Goal: Contribute content: Contribute content

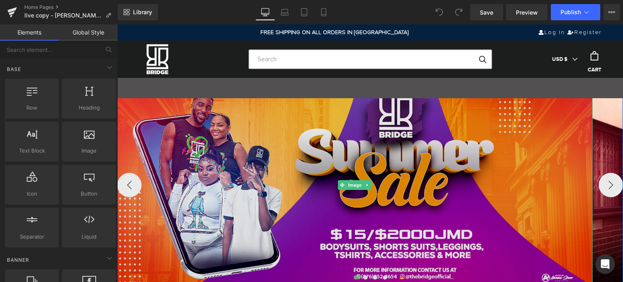
click at [333, 167] on img at bounding box center [354, 185] width 475 height 198
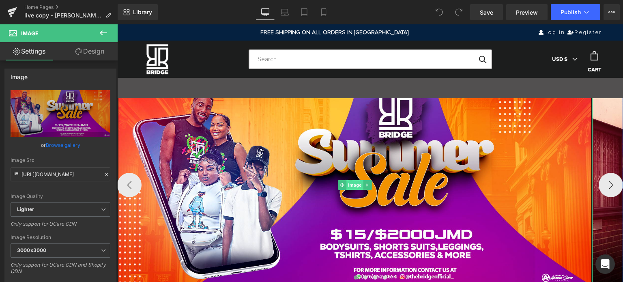
click at [352, 183] on span "Image" at bounding box center [354, 185] width 17 height 10
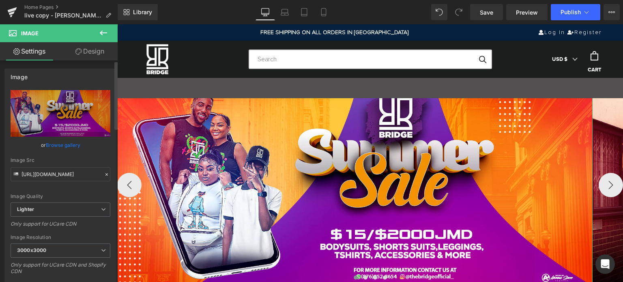
click at [68, 144] on link "Browse gallery" at bounding box center [63, 145] width 34 height 14
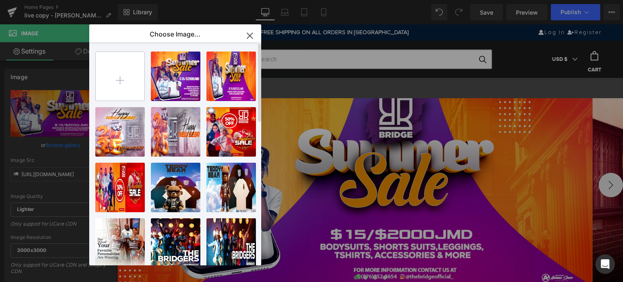
click at [121, 82] on input "file" at bounding box center [120, 76] width 49 height 49
type input "C:\fakepath\BANNER-(1200x628)-NEWARRIVALS.jpg"
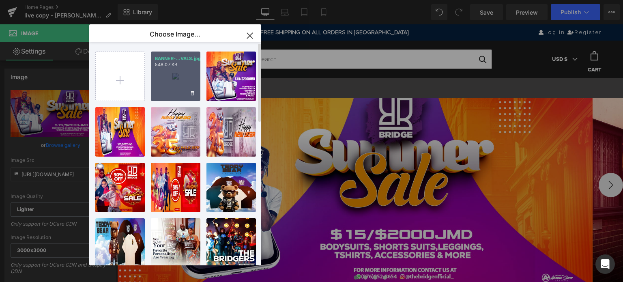
click at [185, 77] on div "BANNER-...VALS.jpg 548.07 KB" at bounding box center [175, 76] width 49 height 49
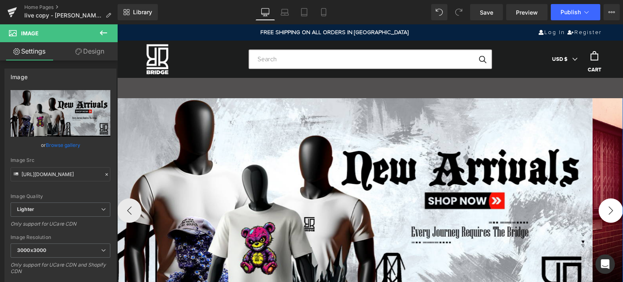
click at [608, 210] on button "›" at bounding box center [611, 210] width 24 height 24
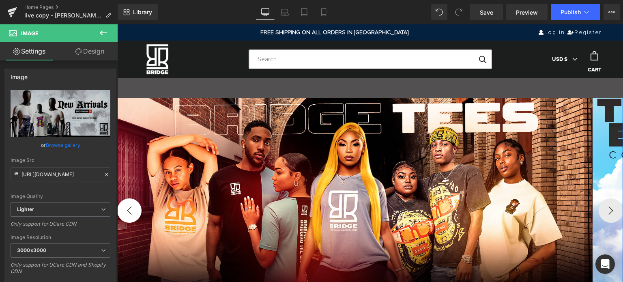
click at [129, 210] on button "‹" at bounding box center [129, 210] width 24 height 24
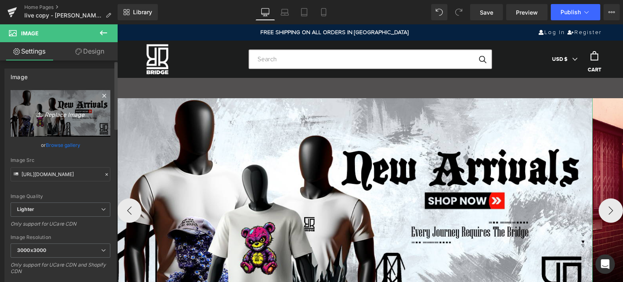
click at [54, 114] on icon "Replace Image" at bounding box center [60, 113] width 65 height 10
type input "C:\fakepath\BANNER-(1920x800)-NEWARRIVALS.jpg"
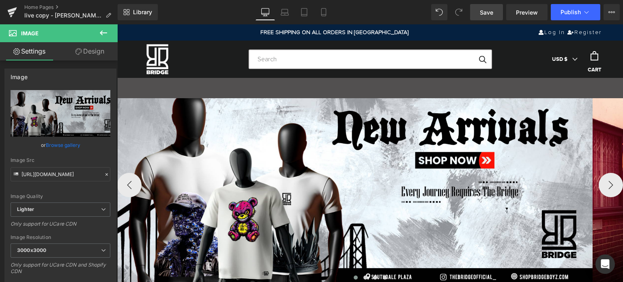
drag, startPoint x: 490, startPoint y: 13, endPoint x: 373, endPoint y: 62, distance: 127.4
click at [490, 13] on span "Save" at bounding box center [486, 12] width 13 height 9
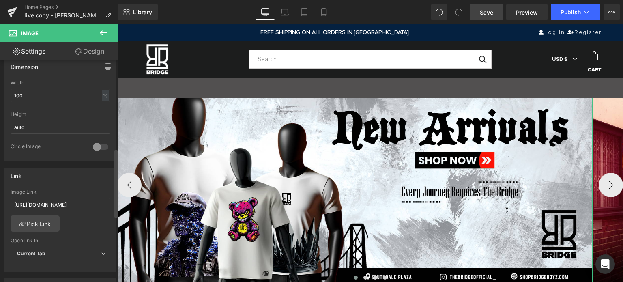
scroll to position [284, 0]
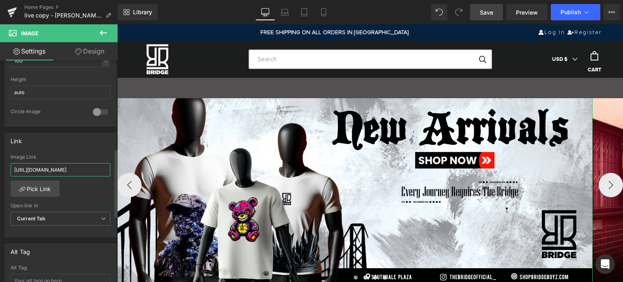
click at [86, 172] on input "[URL][DOMAIN_NAME]" at bounding box center [61, 169] width 100 height 13
paste input "New Arrivals Collection"
type input "New Arrivals Collection"
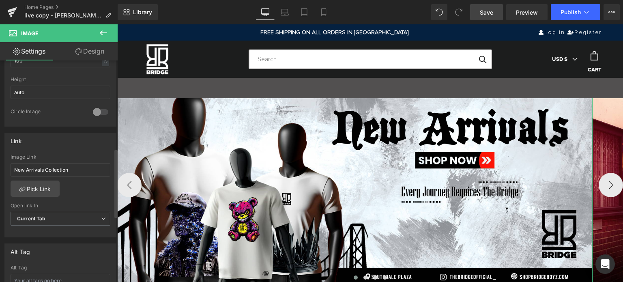
click at [90, 149] on div "Link [URL][DOMAIN_NAME] Image Link New Arrivals Collection Pick Link Current Ta…" at bounding box center [60, 185] width 112 height 105
click at [49, 185] on link "Pick Link" at bounding box center [35, 188] width 49 height 16
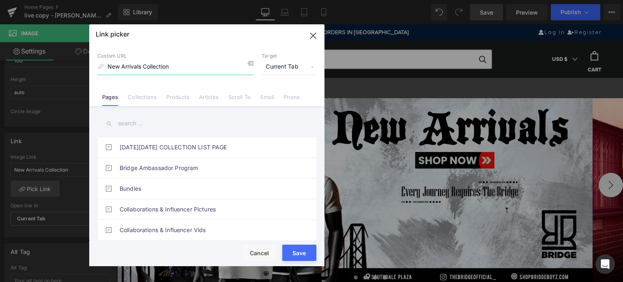
click at [209, 68] on input "New Arrivals Collection" at bounding box center [175, 66] width 156 height 15
type input "n"
click at [156, 65] on input at bounding box center [175, 66] width 156 height 15
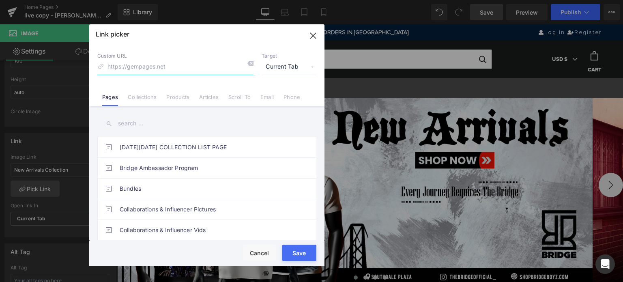
paste input "[URL][DOMAIN_NAME]"
click at [206, 42] on div "Link picker" at bounding box center [206, 34] width 235 height 20
type input "[URL][DOMAIN_NAME]"
click at [307, 254] on div "Rendering Content" at bounding box center [312, 249] width 50 height 9
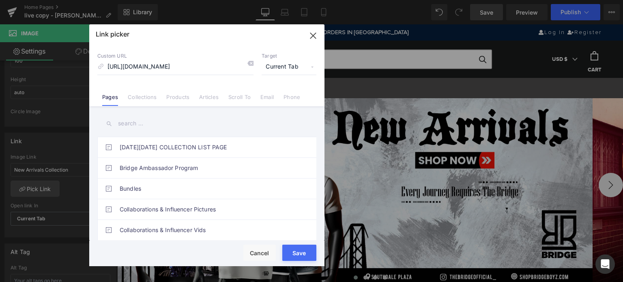
scroll to position [0, 0]
click at [302, 253] on div "Rendering Content" at bounding box center [312, 249] width 50 height 9
click at [300, 255] on button "Save" at bounding box center [299, 253] width 34 height 16
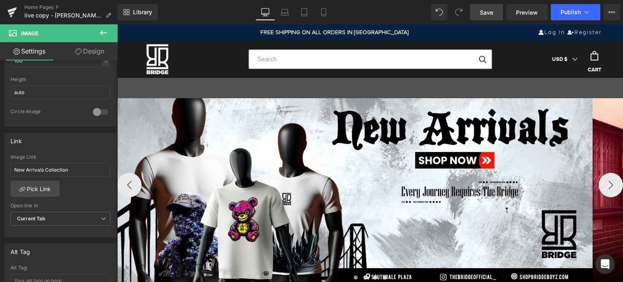
click at [485, 12] on span "Save" at bounding box center [486, 12] width 13 height 9
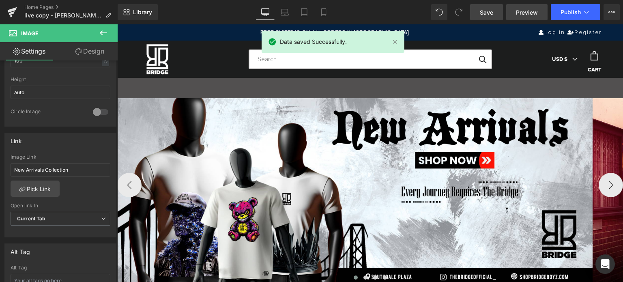
click at [528, 13] on span "Preview" at bounding box center [527, 12] width 22 height 9
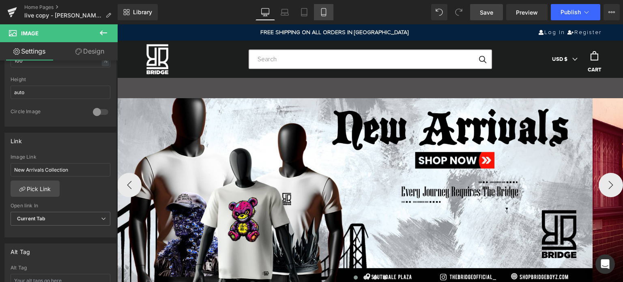
click at [322, 17] on link "Mobile" at bounding box center [323, 12] width 19 height 16
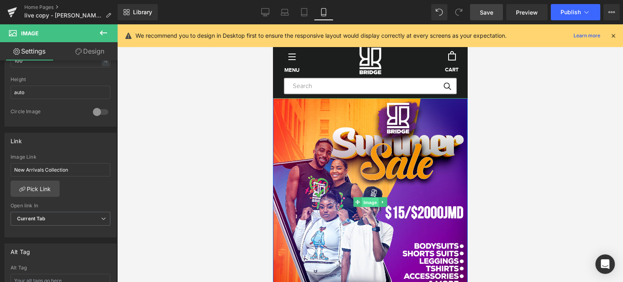
click at [363, 204] on span "Image" at bounding box center [369, 202] width 17 height 10
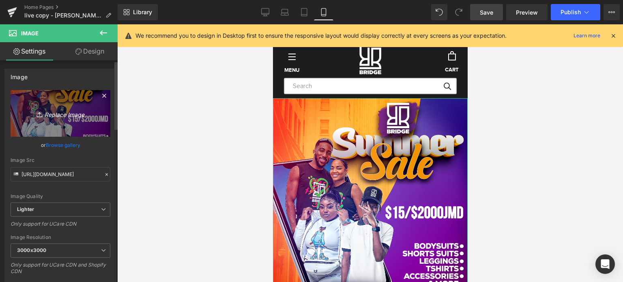
click at [58, 113] on icon "Replace Image" at bounding box center [60, 113] width 65 height 10
type input "C:\fakepath\BANNER-(375x400)-NEWARRIVALS.jpg"
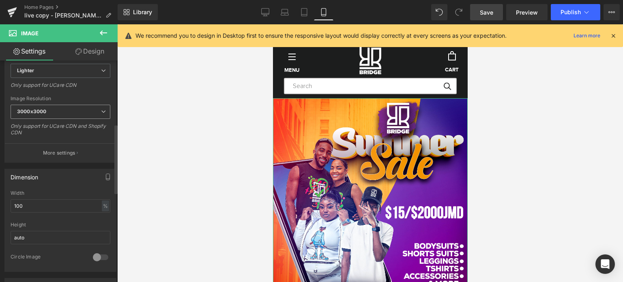
scroll to position [203, 0]
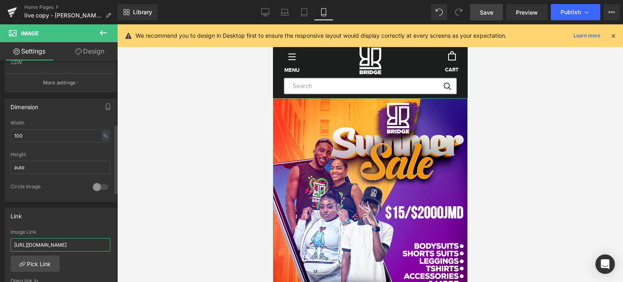
click at [63, 241] on input "[URL][DOMAIN_NAME]" at bounding box center [61, 244] width 100 height 13
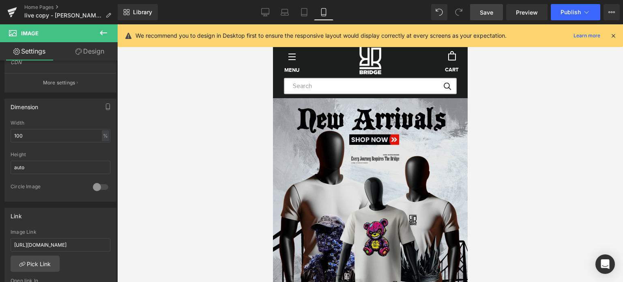
scroll to position [0, 0]
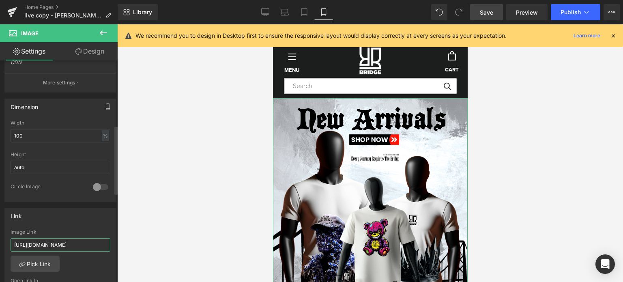
click at [79, 245] on input "[URL][DOMAIN_NAME]" at bounding box center [61, 244] width 100 height 13
paste input "[DOMAIN_NAME][URL]"
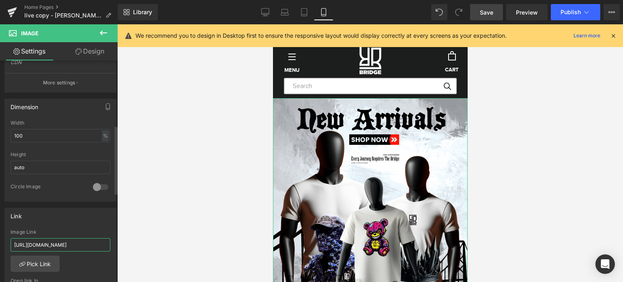
type input "[URL][DOMAIN_NAME]"
click at [83, 260] on div "[URL][DOMAIN_NAME] Image Link [URL][DOMAIN_NAME] Pick Link Current Tab New Tab …" at bounding box center [60, 270] width 111 height 83
click at [487, 14] on span "Save" at bounding box center [486, 12] width 13 height 9
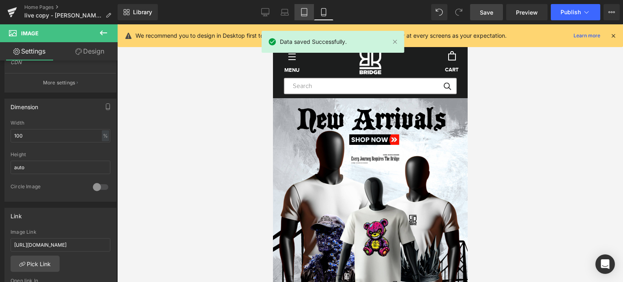
click at [303, 15] on icon at bounding box center [304, 12] width 8 height 8
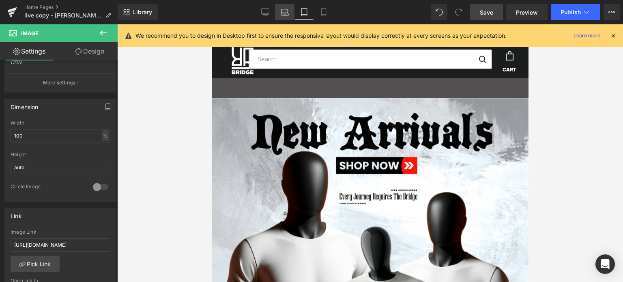
click at [286, 13] on icon at bounding box center [285, 12] width 8 height 8
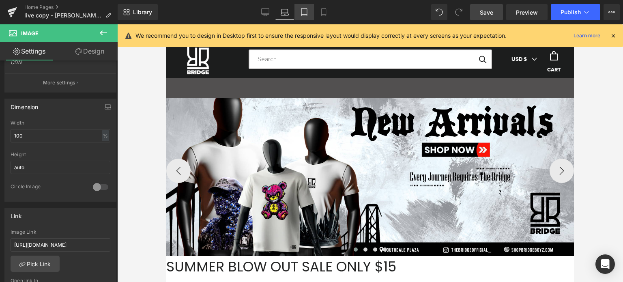
click at [304, 13] on icon at bounding box center [304, 12] width 8 height 8
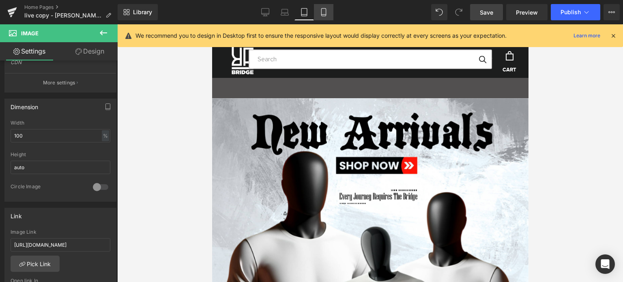
click at [327, 10] on icon at bounding box center [324, 12] width 8 height 8
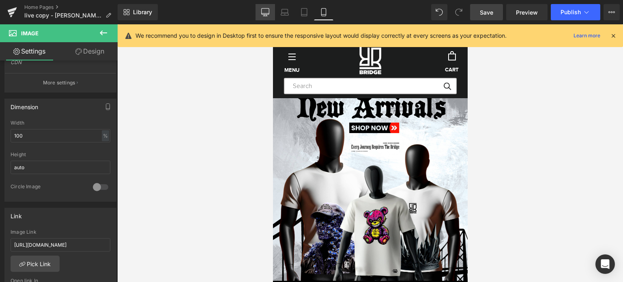
click at [263, 13] on icon at bounding box center [266, 13] width 8 height 0
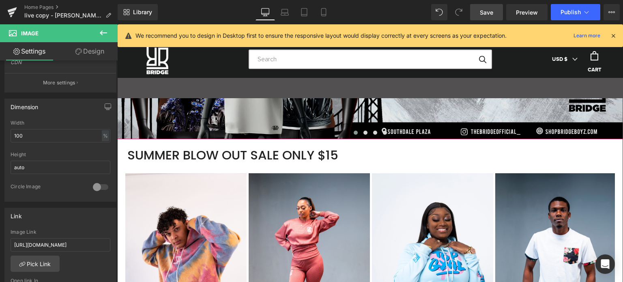
scroll to position [203, 0]
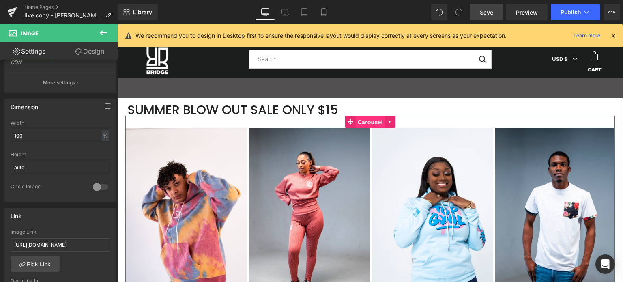
click at [368, 119] on span "Carousel" at bounding box center [369, 122] width 29 height 12
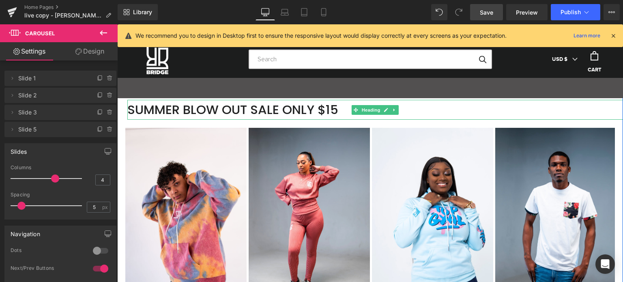
click at [148, 110] on div "SUMMER BLOW OUT SALE ONLY $15" at bounding box center [375, 109] width 496 height 19
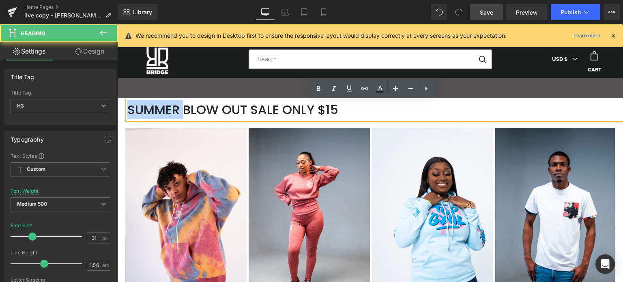
click at [148, 110] on div "SUMMER BLOW OUT SALE ONLY $15" at bounding box center [375, 109] width 496 height 19
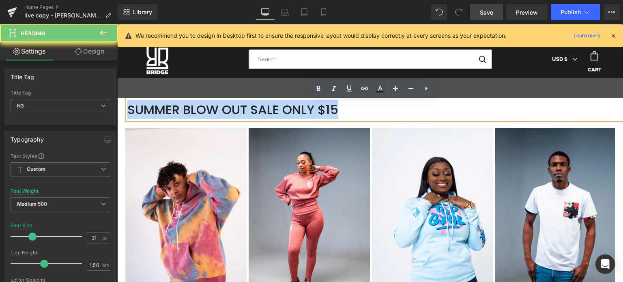
click at [148, 110] on div "SUMMER BLOW OUT SALE ONLY $15" at bounding box center [375, 109] width 496 height 19
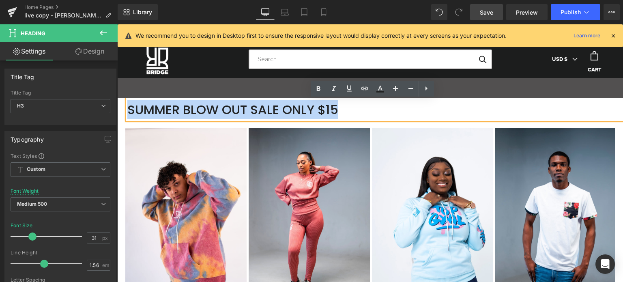
paste div
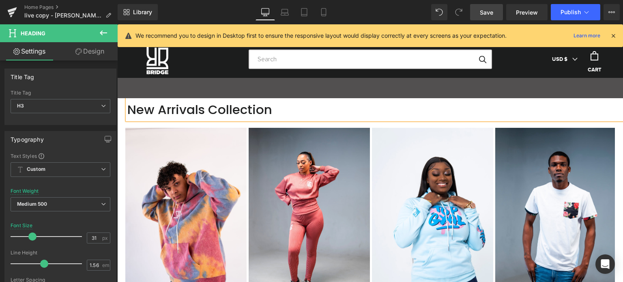
drag, startPoint x: 489, startPoint y: 11, endPoint x: 282, endPoint y: 50, distance: 210.6
click at [489, 11] on span "Save" at bounding box center [486, 12] width 13 height 9
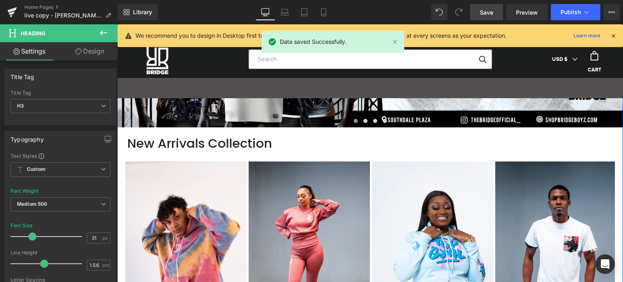
scroll to position [122, 0]
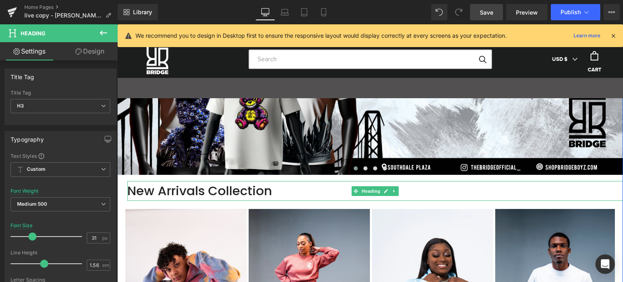
click at [148, 191] on div "New Arrivals Collection" at bounding box center [375, 190] width 496 height 19
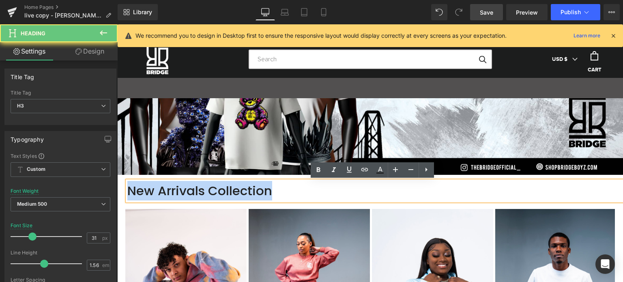
click at [148, 191] on div "New Arrivals Collection" at bounding box center [375, 190] width 496 height 19
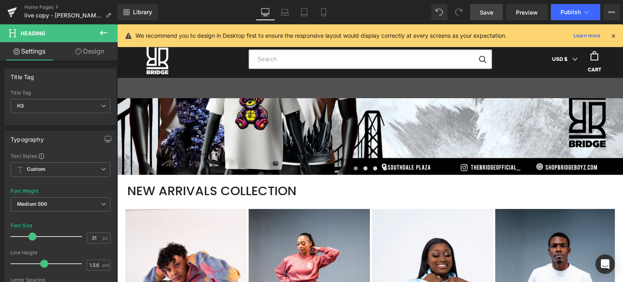
drag, startPoint x: 494, startPoint y: 12, endPoint x: 311, endPoint y: 243, distance: 294.2
click at [494, 12] on link "Save" at bounding box center [486, 12] width 33 height 16
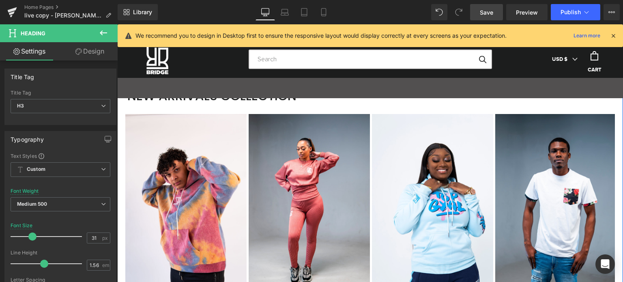
scroll to position [203, 0]
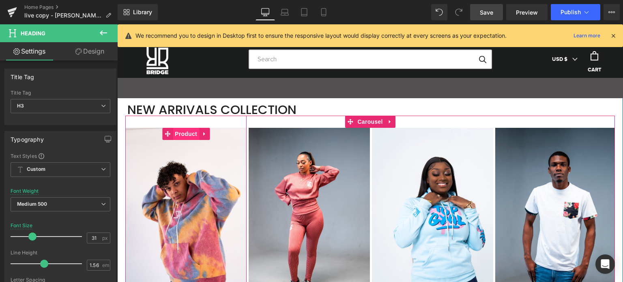
click at [183, 134] on span "Product" at bounding box center [186, 134] width 26 height 12
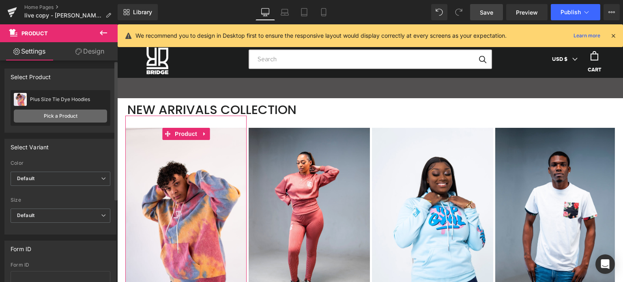
click at [60, 117] on link "Pick a Product" at bounding box center [60, 116] width 93 height 13
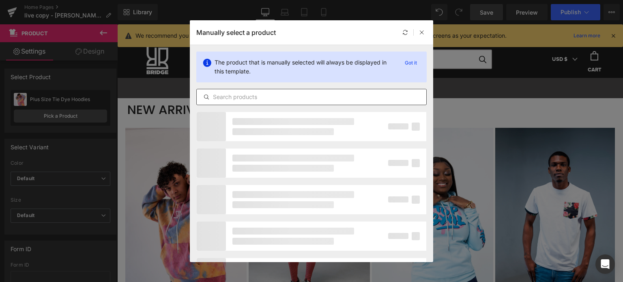
click at [266, 96] on input "text" at bounding box center [312, 97] width 230 height 10
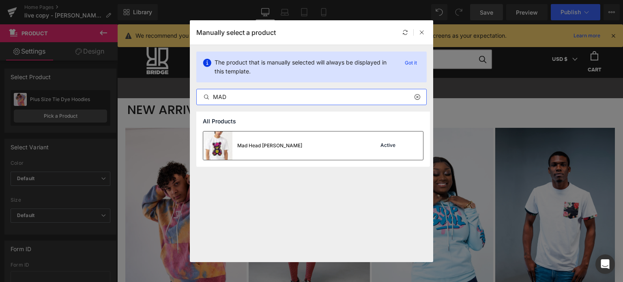
type input "MAD"
click at [384, 143] on div "Active" at bounding box center [388, 145] width 18 height 6
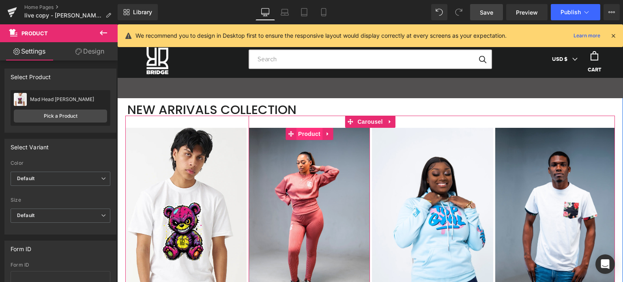
click at [308, 132] on span "Product" at bounding box center [309, 134] width 26 height 12
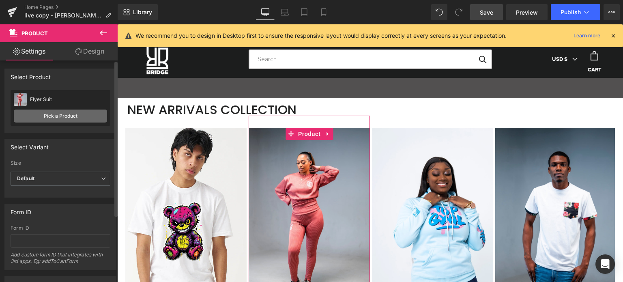
click at [68, 117] on link "Pick a Product" at bounding box center [60, 116] width 93 height 13
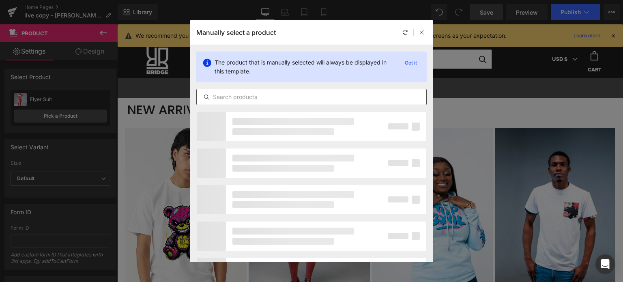
click at [258, 103] on div at bounding box center [311, 97] width 230 height 16
click at [256, 96] on input "text" at bounding box center [312, 97] width 230 height 10
paste input "Oversized Tracksuit 2 Colors"
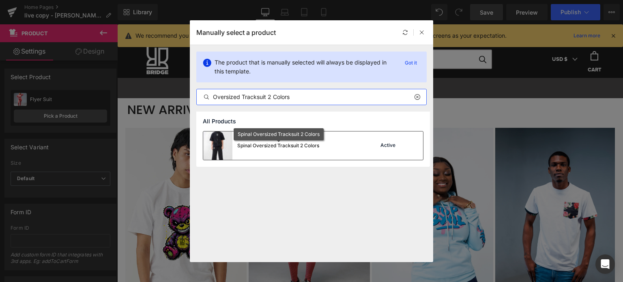
type input "Oversized Tracksuit 2 Colors"
click at [290, 144] on div "Spinal Oversized Tracksuit 2 Colors" at bounding box center [278, 145] width 82 height 7
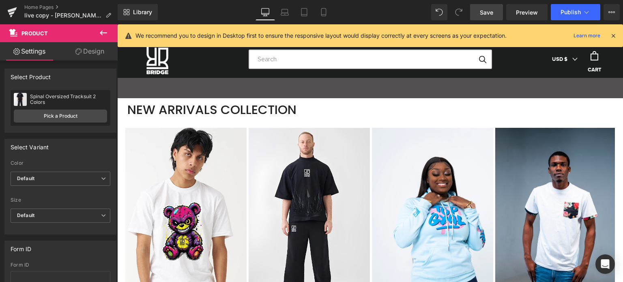
click at [490, 15] on span "Save" at bounding box center [486, 12] width 13 height 9
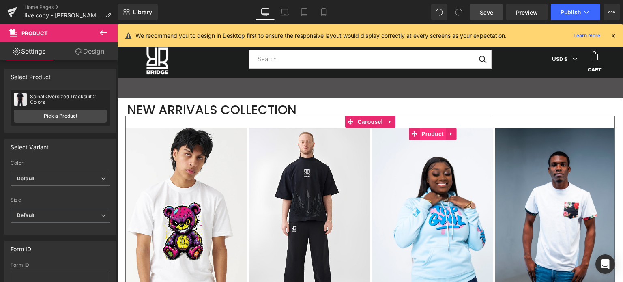
click at [428, 133] on span "Product" at bounding box center [432, 134] width 26 height 12
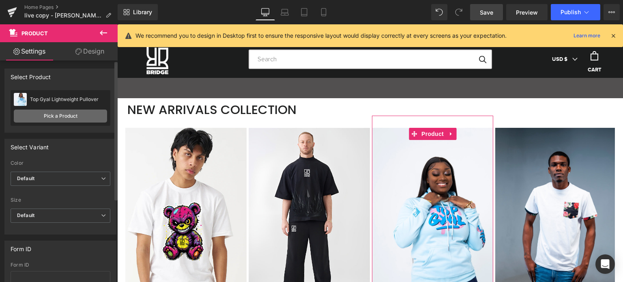
click at [55, 118] on link "Pick a Product" at bounding box center [60, 116] width 93 height 13
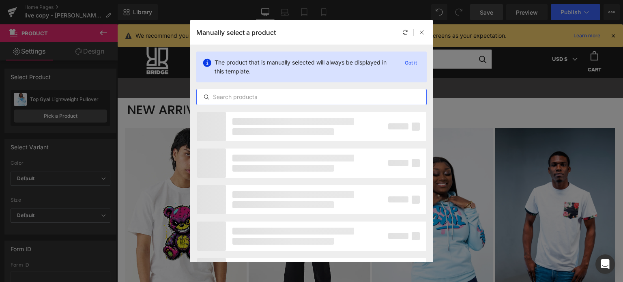
click at [265, 97] on input "text" at bounding box center [312, 97] width 230 height 10
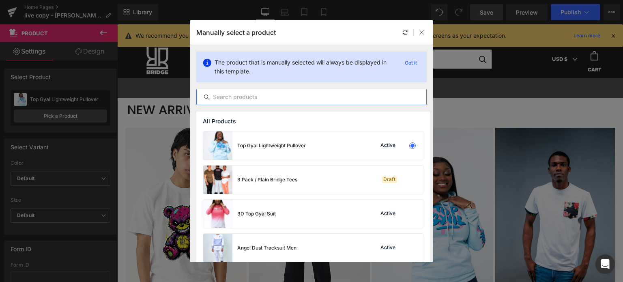
paste input "Flower Man Shorts Suit"
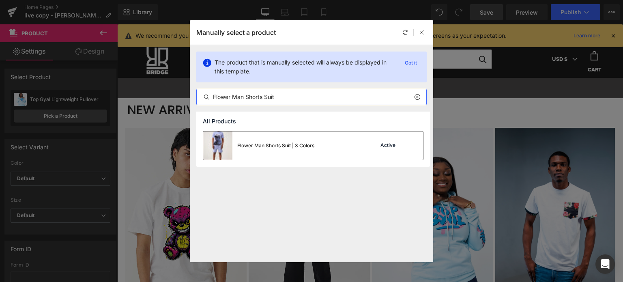
type input "Flower Man Shorts Suit"
click at [333, 142] on div "Flower Man Shorts Suit | 3 Colors Active" at bounding box center [313, 145] width 220 height 28
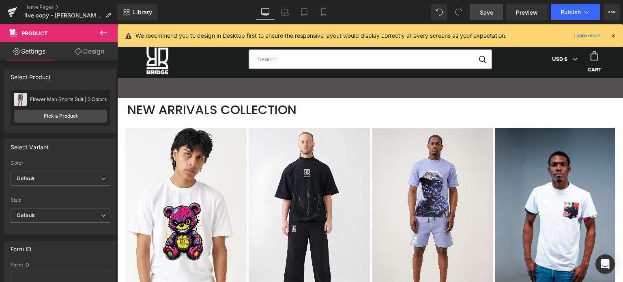
click at [485, 11] on span "Save" at bounding box center [486, 12] width 13 height 9
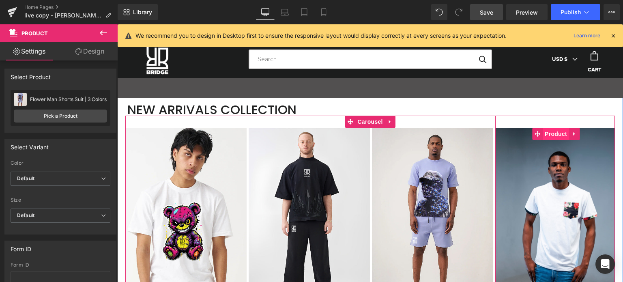
click at [556, 132] on span "Product" at bounding box center [556, 134] width 26 height 12
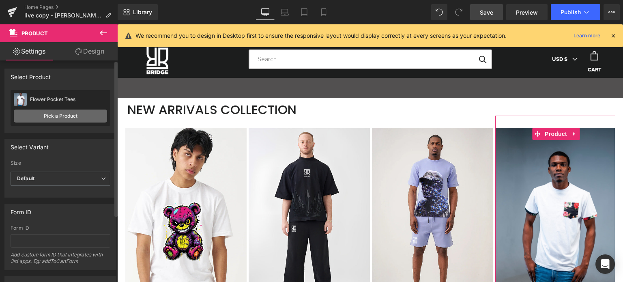
click at [63, 116] on link "Pick a Product" at bounding box center [60, 116] width 93 height 13
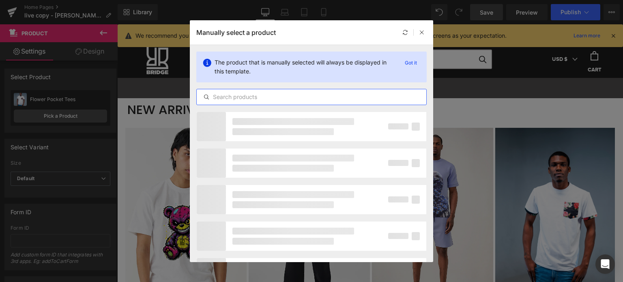
click at [275, 94] on input "text" at bounding box center [312, 97] width 230 height 10
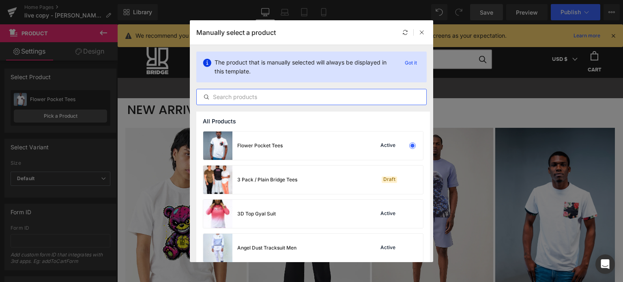
paste input "Grimy Tees"
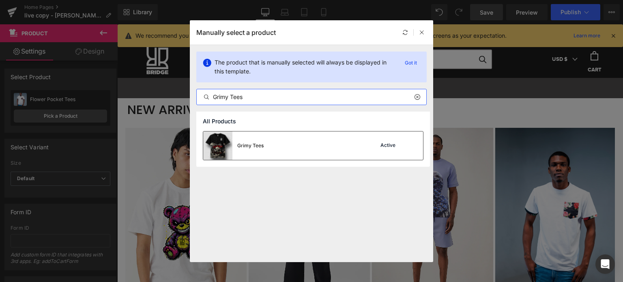
type input "Grimy Tees"
click at [296, 137] on div "Grimy Tees Active" at bounding box center [313, 145] width 220 height 28
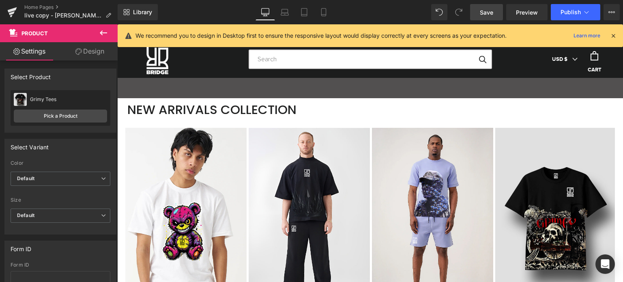
click at [488, 9] on span "Save" at bounding box center [486, 12] width 13 height 9
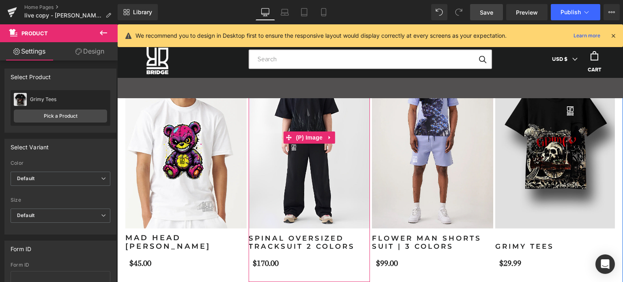
scroll to position [406, 0]
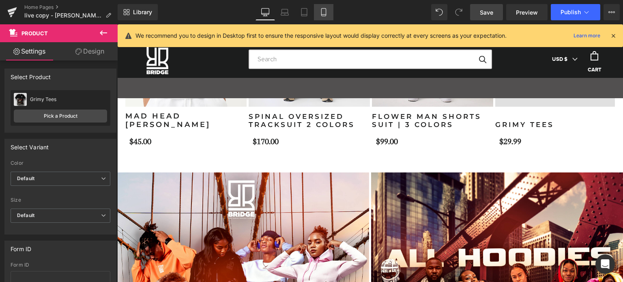
click at [327, 10] on icon at bounding box center [324, 12] width 8 height 8
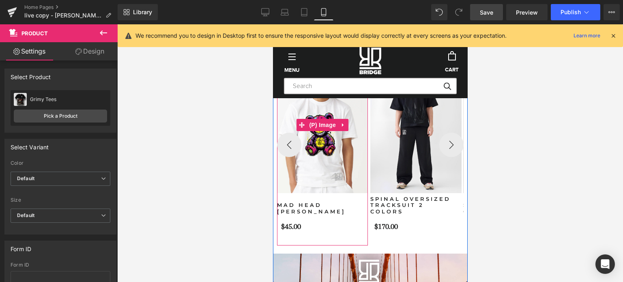
scroll to position [465, 0]
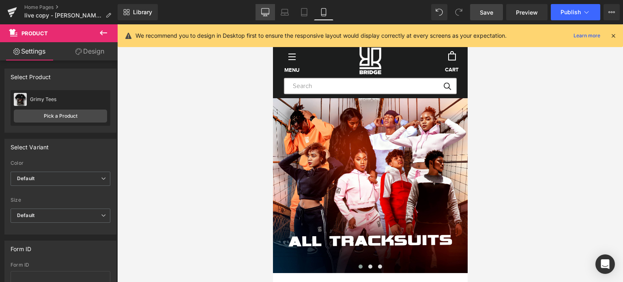
click at [268, 11] on icon at bounding box center [265, 12] width 8 height 8
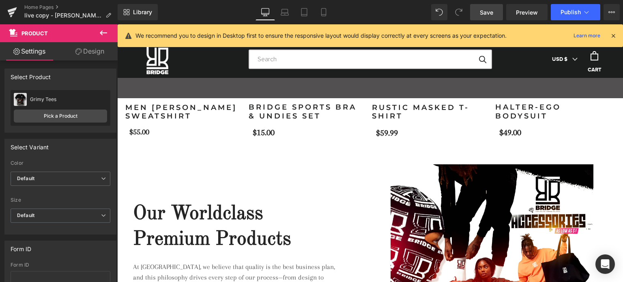
scroll to position [1058, 0]
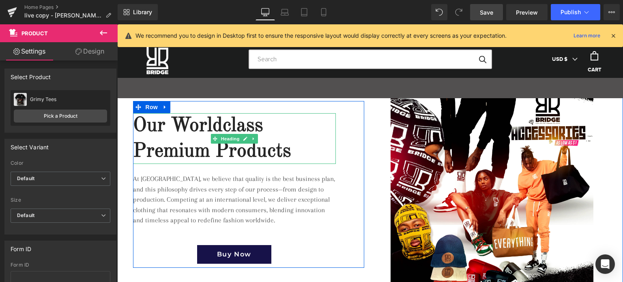
click at [163, 137] on h2 "Our Worldclass Premium Products" at bounding box center [234, 138] width 203 height 51
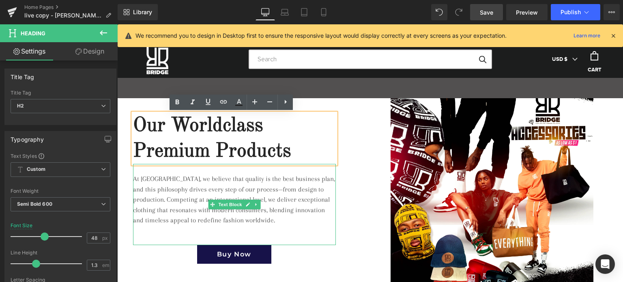
click at [223, 184] on p "At [GEOGRAPHIC_DATA], we believe that quality is the best business plan, and th…" at bounding box center [234, 200] width 203 height 52
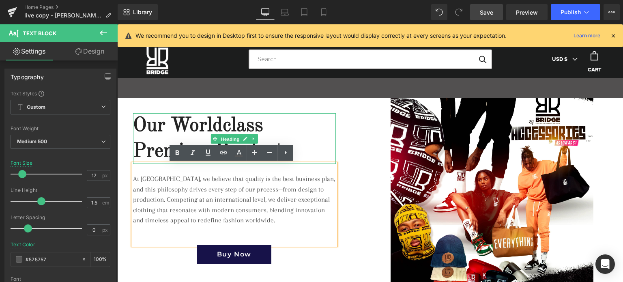
click at [221, 139] on span "Heading" at bounding box center [230, 139] width 22 height 10
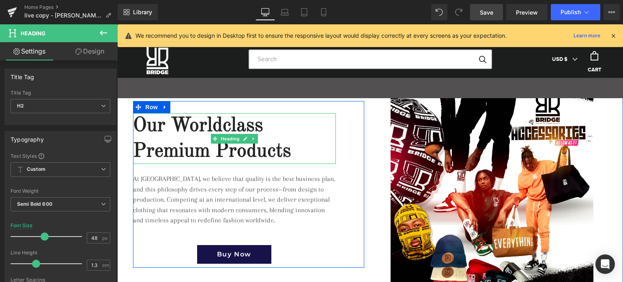
click at [191, 126] on h2 "Our Worldclass Premium Products" at bounding box center [234, 138] width 203 height 51
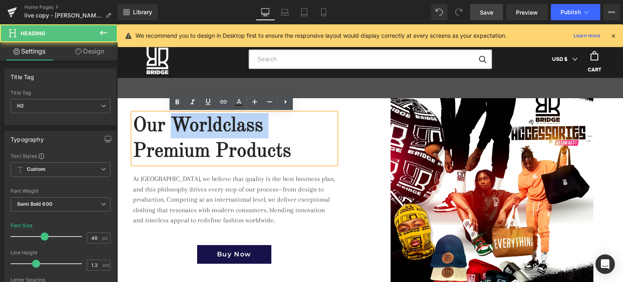
click at [191, 126] on h2 "Our Worldclass Premium Products" at bounding box center [234, 138] width 203 height 51
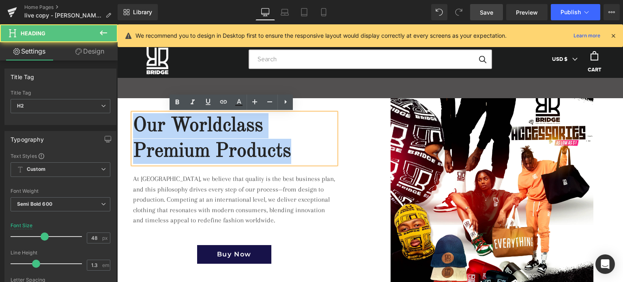
click at [191, 126] on h2 "Our Worldclass Premium Products" at bounding box center [234, 138] width 203 height 51
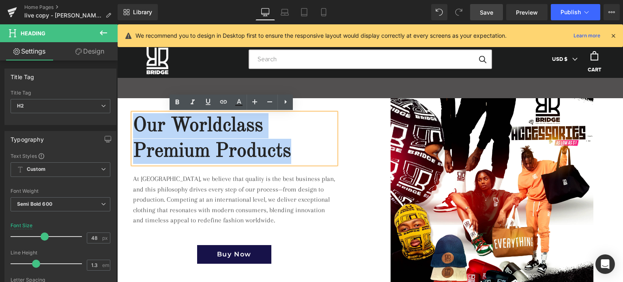
paste div
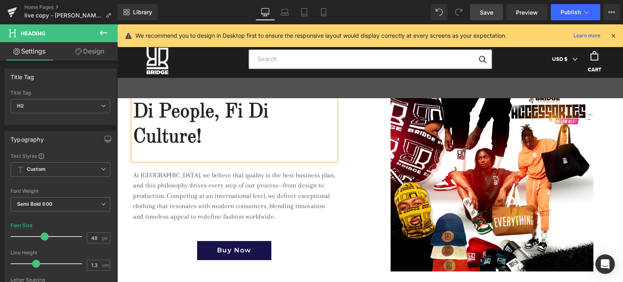
scroll to position [1121, 0]
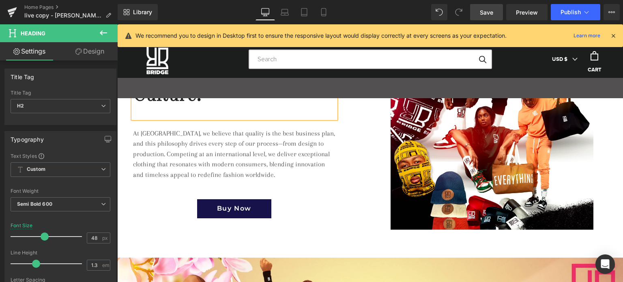
drag, startPoint x: 222, startPoint y: 161, endPoint x: 219, endPoint y: 159, distance: 4.3
click at [222, 161] on div "At [GEOGRAPHIC_DATA], we believe that quality is the best business plan, and th…" at bounding box center [234, 158] width 203 height 81
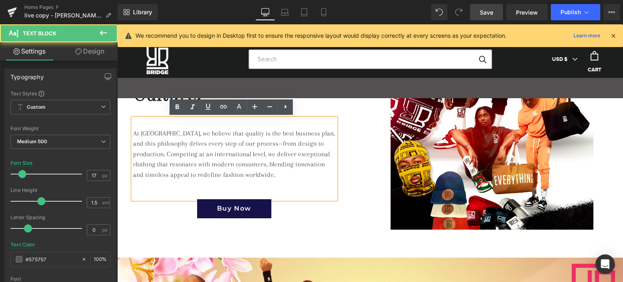
click at [216, 144] on p "At [GEOGRAPHIC_DATA], we believe that quality is the best business plan, and th…" at bounding box center [234, 154] width 203 height 52
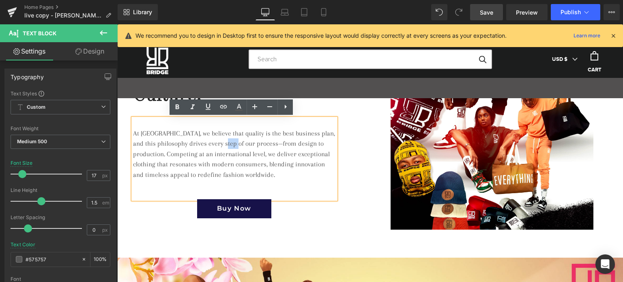
click at [216, 144] on p "At [GEOGRAPHIC_DATA], we believe that quality is the best business plan, and th…" at bounding box center [234, 154] width 203 height 52
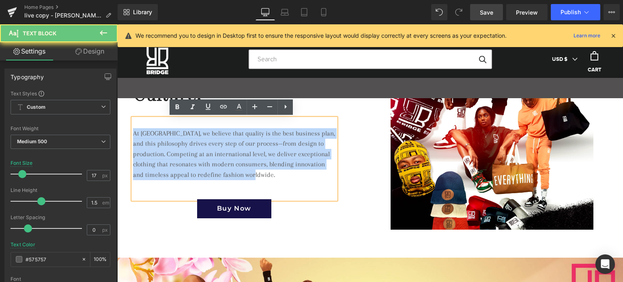
click at [216, 144] on p "At [GEOGRAPHIC_DATA], we believe that quality is the best business plan, and th…" at bounding box center [234, 154] width 203 height 52
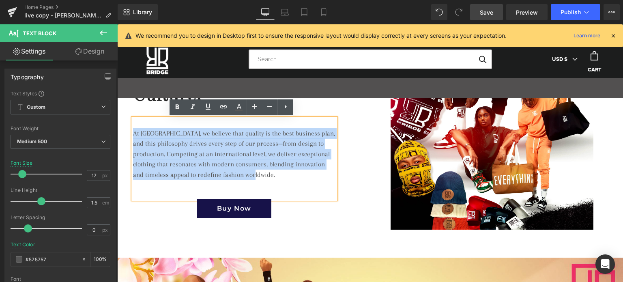
paste div
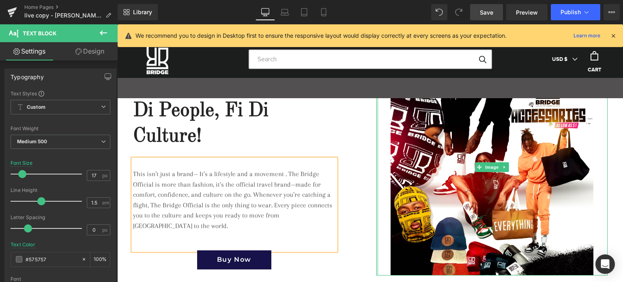
scroll to position [1040, 0]
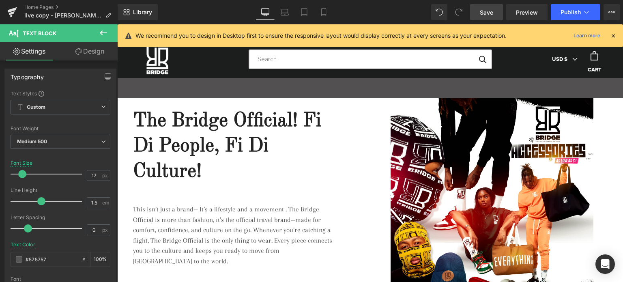
click at [486, 12] on span "Save" at bounding box center [486, 12] width 13 height 9
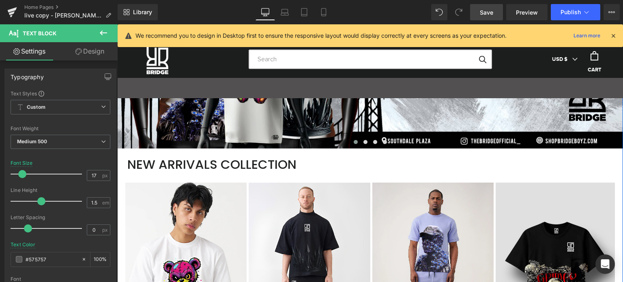
scroll to position [26, 0]
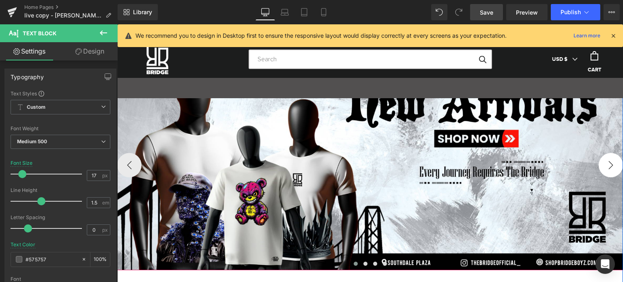
click at [607, 160] on button "›" at bounding box center [611, 165] width 24 height 24
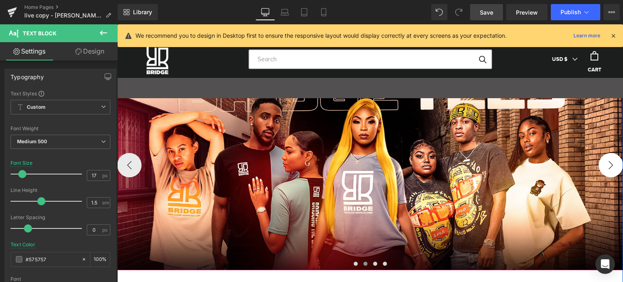
click at [607, 160] on button "›" at bounding box center [611, 165] width 24 height 24
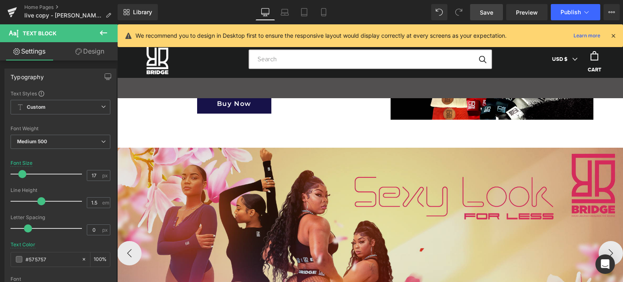
scroll to position [1229, 0]
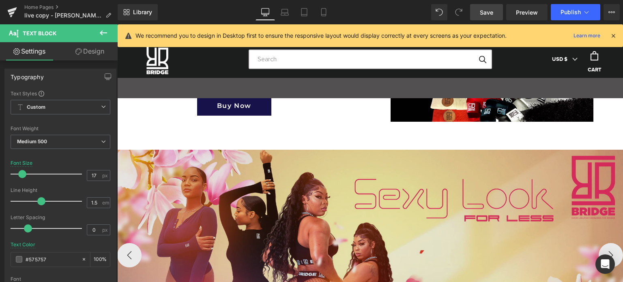
click at [345, 174] on img at bounding box center [370, 255] width 506 height 211
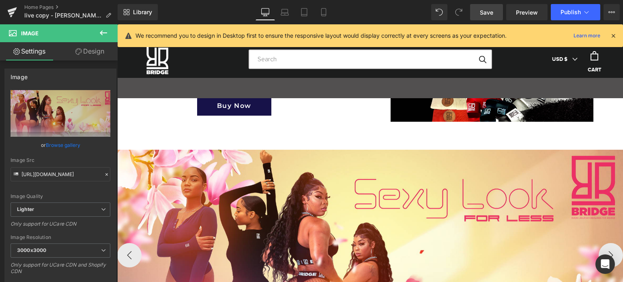
click at [102, 30] on icon at bounding box center [104, 33] width 10 height 10
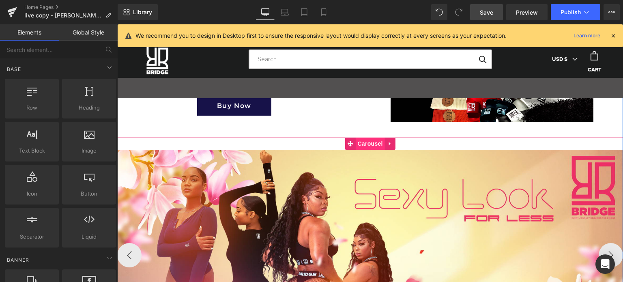
click at [369, 141] on span "Carousel" at bounding box center [369, 143] width 29 height 12
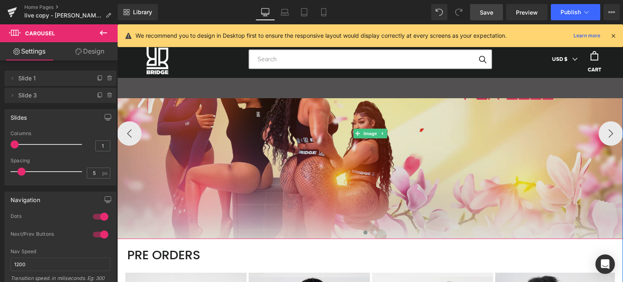
scroll to position [1270, 0]
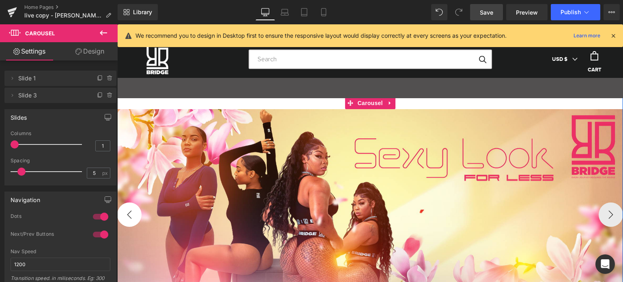
click at [125, 214] on button "‹" at bounding box center [129, 214] width 24 height 24
click at [127, 218] on button "‹" at bounding box center [129, 214] width 24 height 24
click at [610, 217] on button "›" at bounding box center [611, 214] width 24 height 24
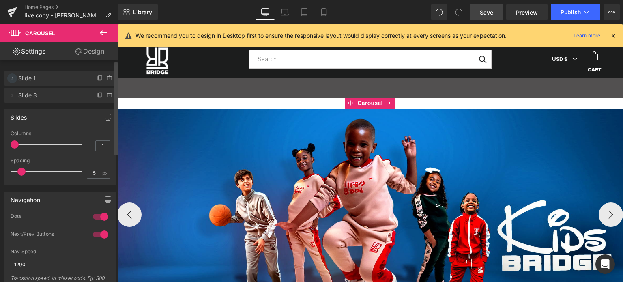
click at [11, 77] on icon at bounding box center [12, 78] width 6 height 6
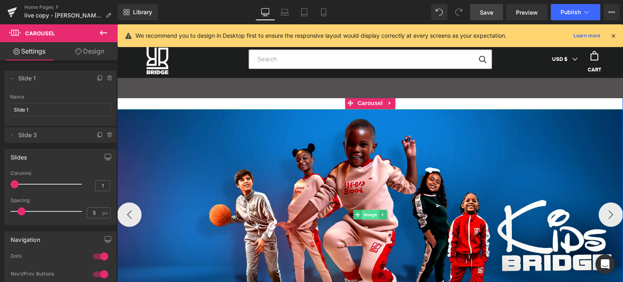
click at [364, 215] on span "Image" at bounding box center [370, 215] width 17 height 10
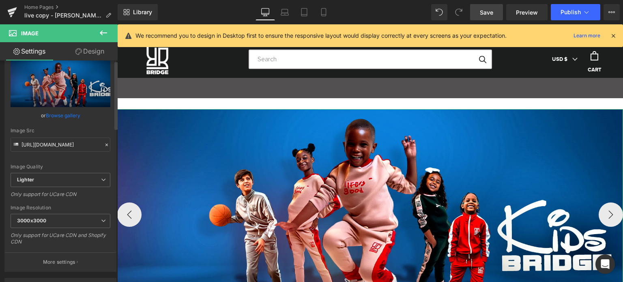
scroll to position [0, 0]
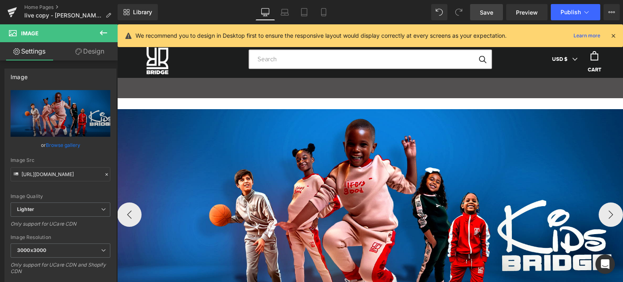
click at [101, 35] on icon at bounding box center [104, 33] width 10 height 10
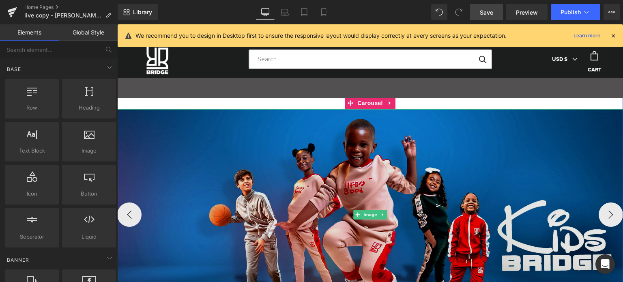
click at [376, 178] on img at bounding box center [370, 214] width 506 height 211
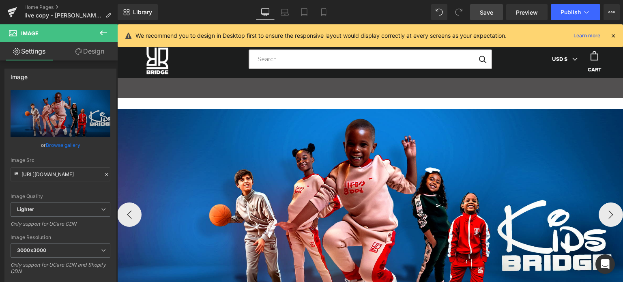
click at [103, 33] on icon at bounding box center [103, 32] width 7 height 5
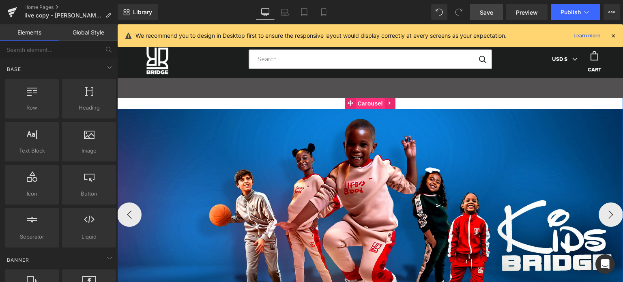
click at [366, 104] on span "Carousel" at bounding box center [369, 103] width 29 height 12
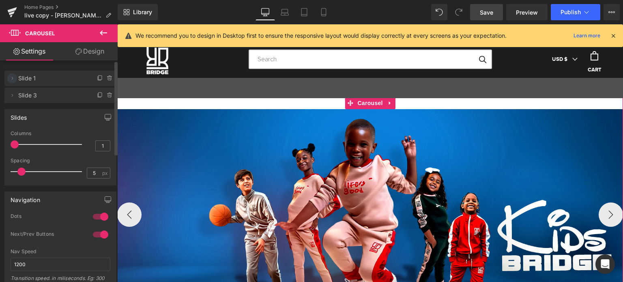
click at [11, 80] on icon at bounding box center [12, 78] width 6 height 6
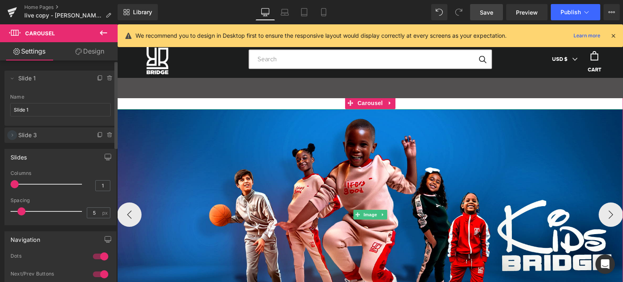
click at [15, 136] on icon at bounding box center [12, 135] width 6 height 6
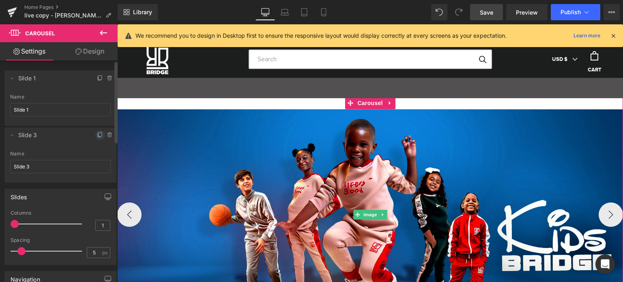
click at [97, 135] on icon at bounding box center [100, 135] width 6 height 6
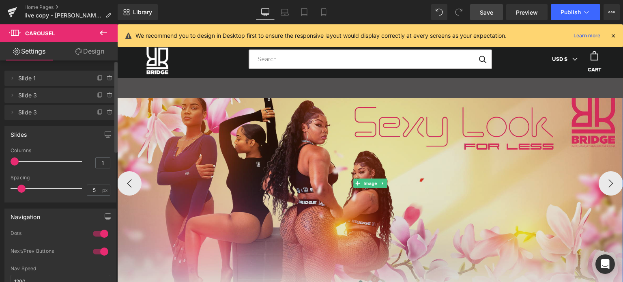
scroll to position [1351, 0]
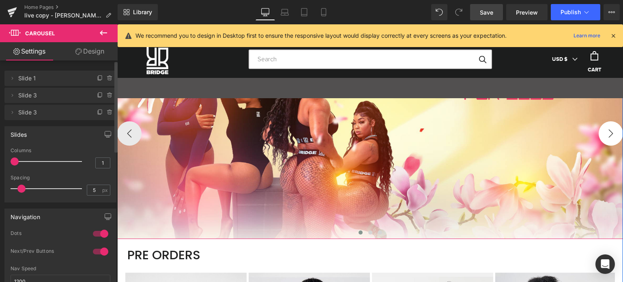
click at [606, 135] on button "›" at bounding box center [611, 133] width 24 height 24
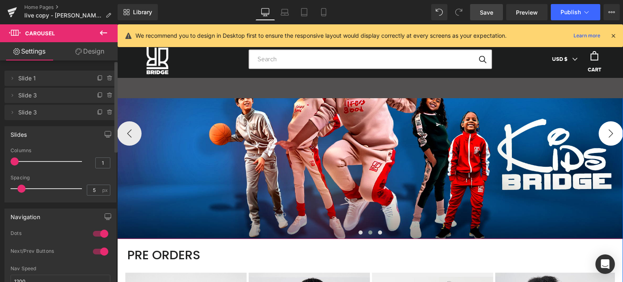
click at [606, 135] on button "›" at bounding box center [611, 133] width 24 height 24
click at [107, 97] on icon at bounding box center [110, 95] width 6 height 6
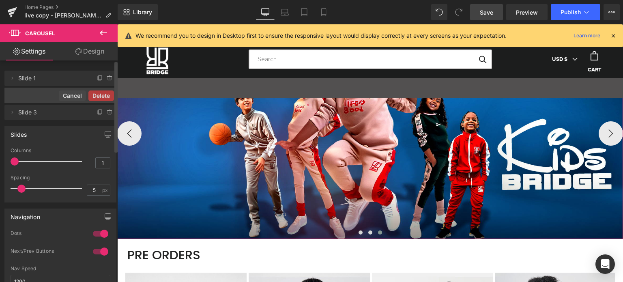
click at [105, 97] on button "Delete" at bounding box center [101, 95] width 26 height 11
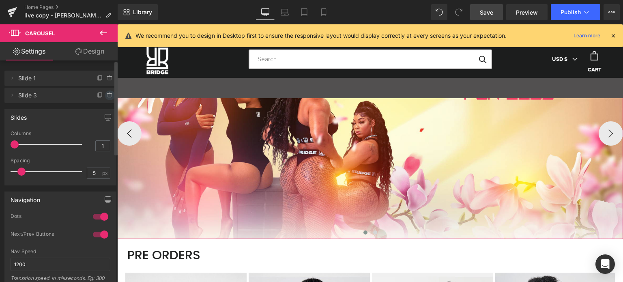
click at [107, 98] on icon at bounding box center [110, 95] width 6 height 6
click at [105, 97] on button "Delete" at bounding box center [101, 95] width 26 height 11
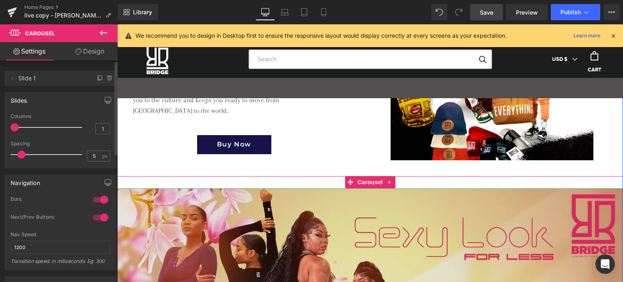
scroll to position [1189, 0]
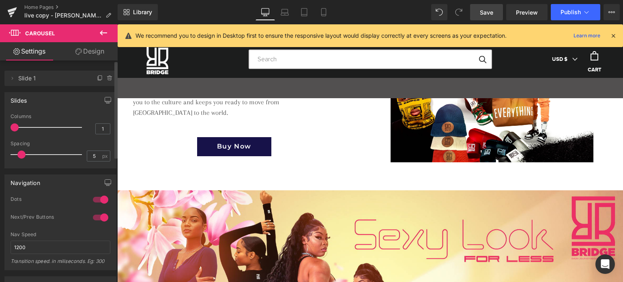
click at [488, 13] on span "Save" at bounding box center [486, 12] width 13 height 9
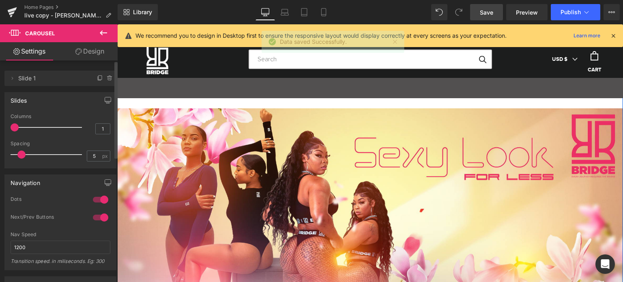
scroll to position [1351, 0]
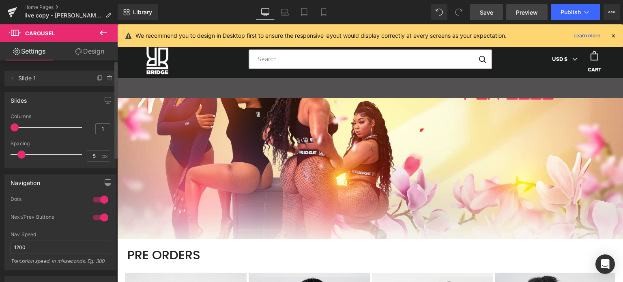
click at [529, 15] on span "Preview" at bounding box center [527, 12] width 22 height 9
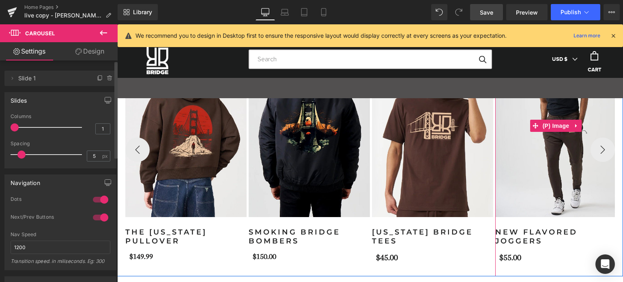
scroll to position [1554, 0]
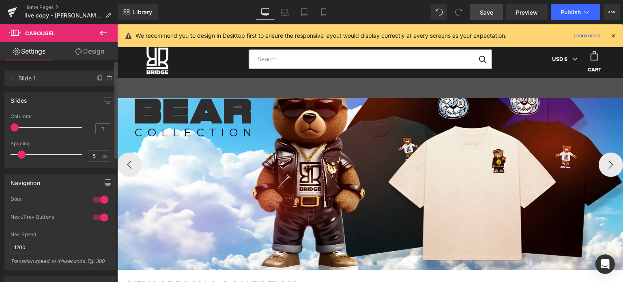
drag, startPoint x: 619, startPoint y: 191, endPoint x: 740, endPoint y: 62, distance: 176.5
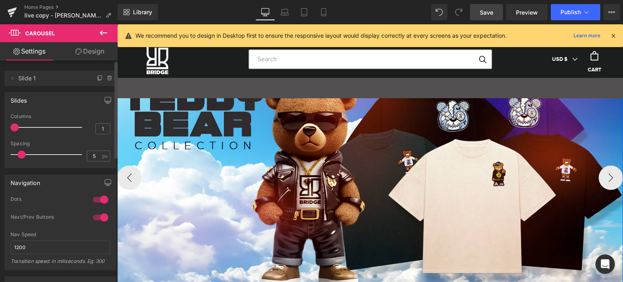
scroll to position [0, 0]
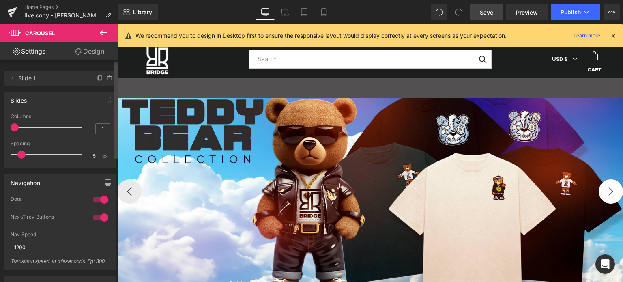
click at [607, 191] on button "›" at bounding box center [611, 191] width 24 height 24
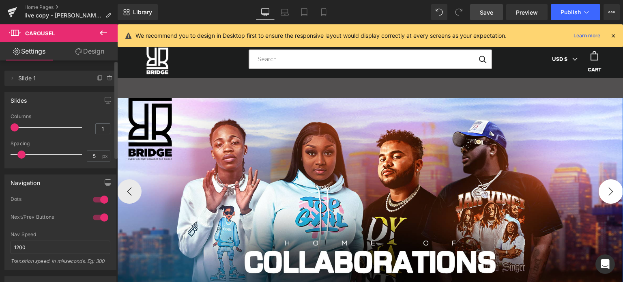
click at [607, 191] on button "›" at bounding box center [611, 191] width 24 height 24
click at [609, 193] on button "›" at bounding box center [611, 191] width 24 height 24
click at [118, 192] on button "‹" at bounding box center [129, 191] width 24 height 24
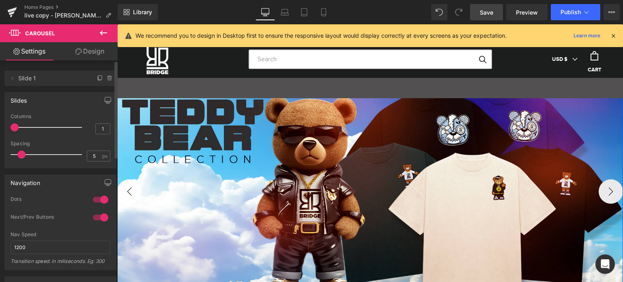
click at [128, 191] on button "‹" at bounding box center [129, 191] width 24 height 24
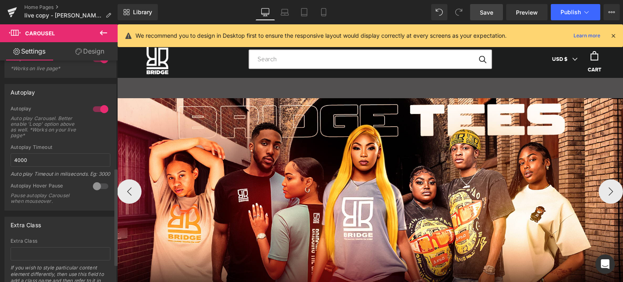
scroll to position [243, 0]
click at [104, 32] on icon at bounding box center [104, 33] width 10 height 10
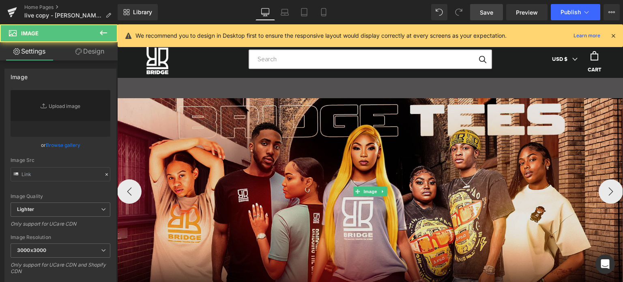
click at [419, 105] on img at bounding box center [370, 191] width 506 height 211
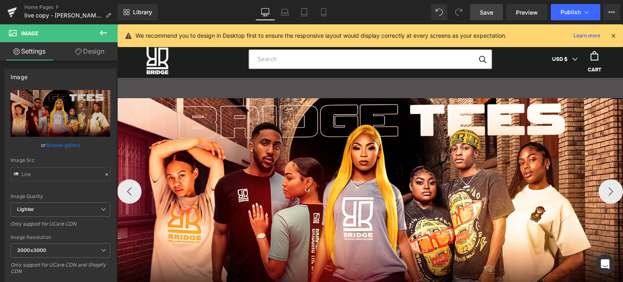
click at [94, 29] on button at bounding box center [103, 33] width 28 height 18
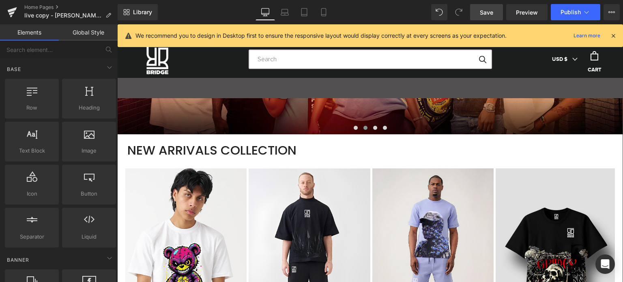
scroll to position [0, 0]
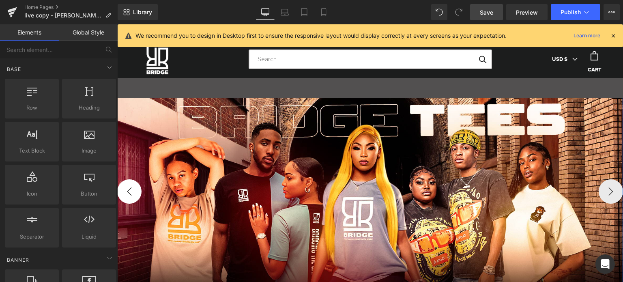
click at [123, 194] on button "‹" at bounding box center [129, 191] width 24 height 24
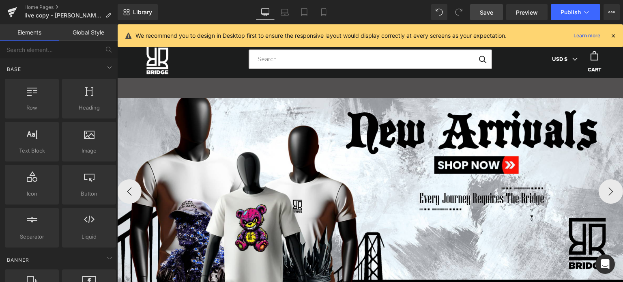
click at [488, 11] on span "Save" at bounding box center [486, 12] width 13 height 9
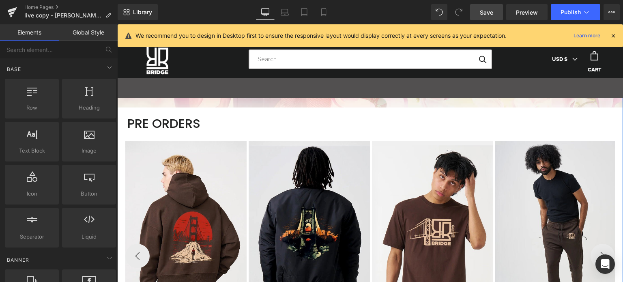
scroll to position [1420, 0]
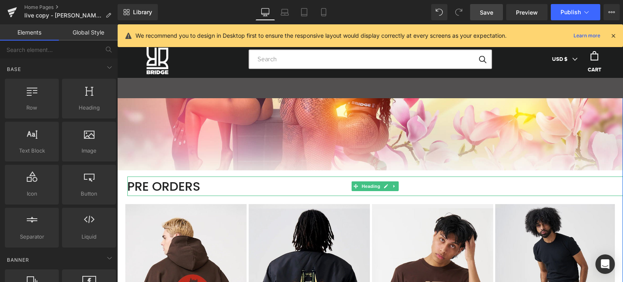
click at [151, 183] on div "PRE ORDERS" at bounding box center [375, 185] width 496 height 19
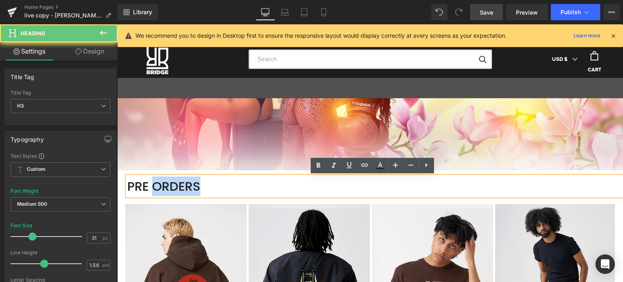
click at [151, 183] on div "PRE ORDERS" at bounding box center [375, 185] width 496 height 19
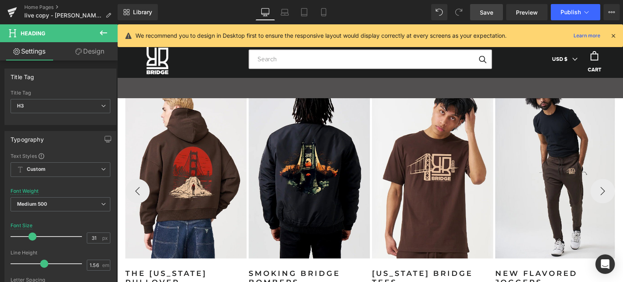
scroll to position [1582, 0]
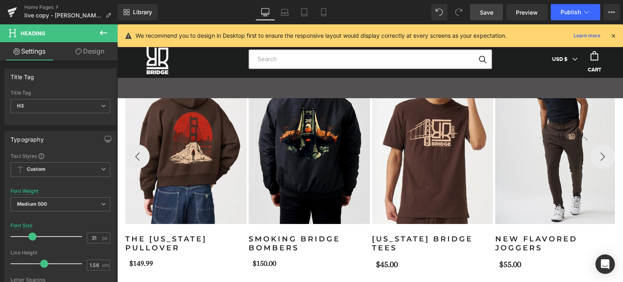
click at [491, 13] on span "Save" at bounding box center [486, 12] width 13 height 9
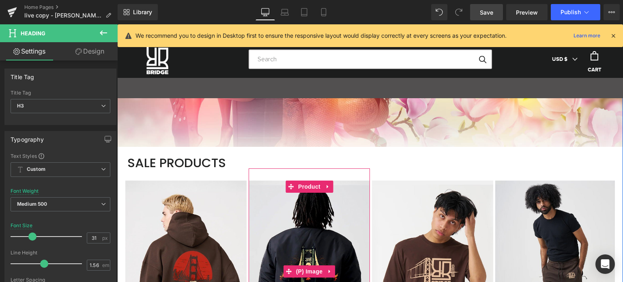
scroll to position [1379, 0]
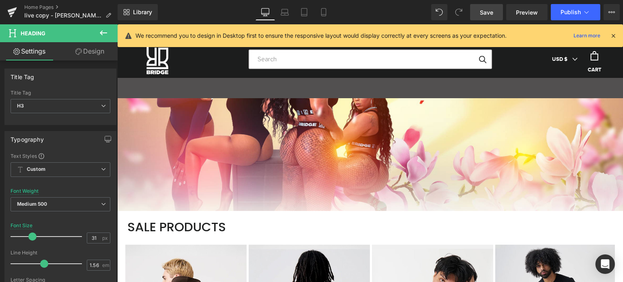
click at [106, 32] on icon at bounding box center [104, 33] width 10 height 10
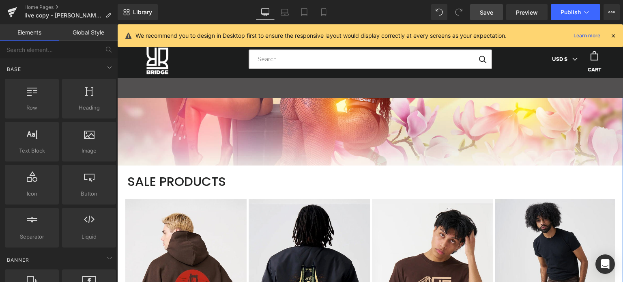
scroll to position [1460, 0]
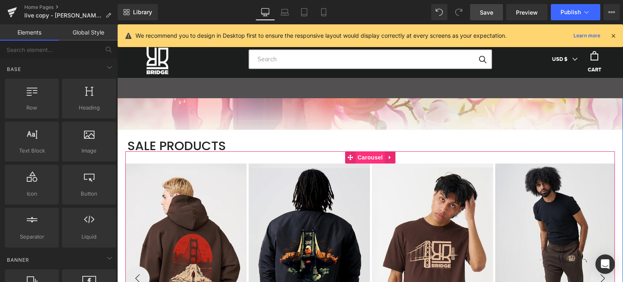
click at [363, 157] on span "Carousel" at bounding box center [369, 157] width 29 height 12
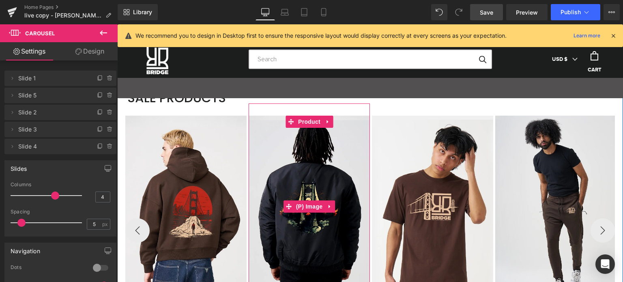
scroll to position [1541, 0]
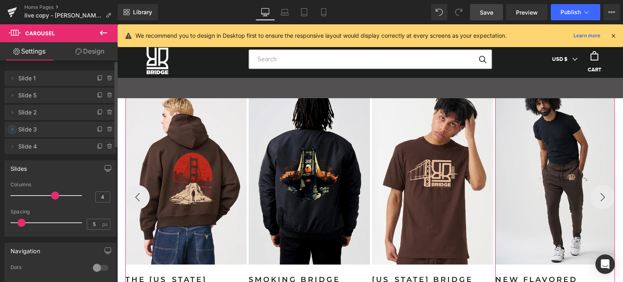
click at [13, 131] on icon at bounding box center [12, 129] width 6 height 6
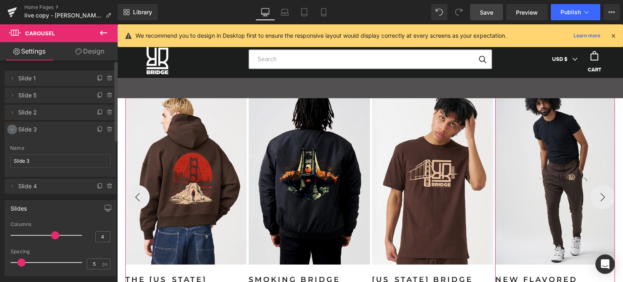
click at [13, 131] on icon at bounding box center [12, 129] width 6 height 6
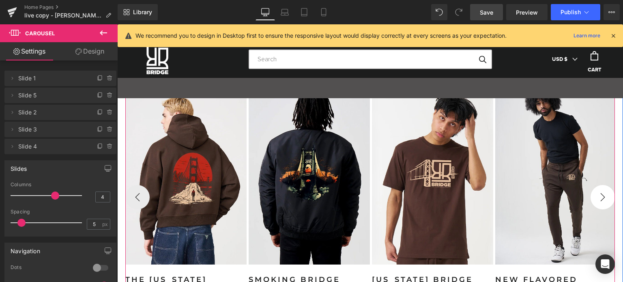
click at [602, 199] on button "›" at bounding box center [603, 197] width 24 height 24
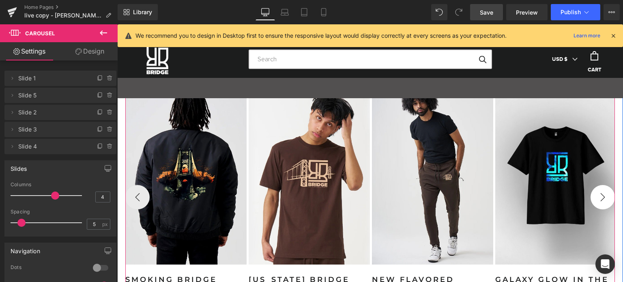
click at [602, 199] on button "›" at bounding box center [603, 197] width 24 height 24
click at [140, 200] on button "‹" at bounding box center [137, 197] width 24 height 24
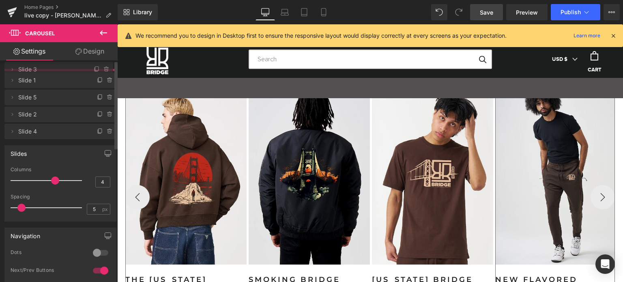
drag, startPoint x: 74, startPoint y: 128, endPoint x: 61, endPoint y: 68, distance: 61.4
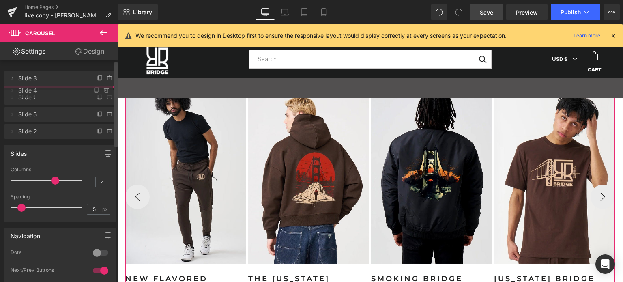
drag, startPoint x: 51, startPoint y: 149, endPoint x: 45, endPoint y: 93, distance: 56.2
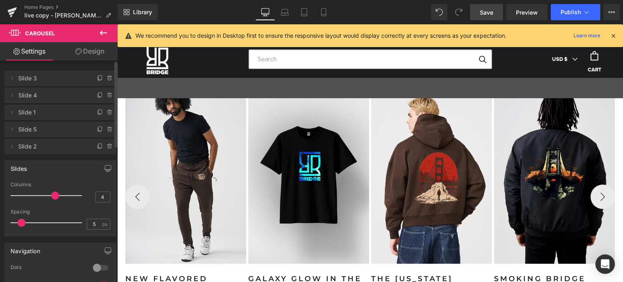
drag, startPoint x: 484, startPoint y: 12, endPoint x: 240, endPoint y: 135, distance: 273.3
click at [484, 12] on span "Save" at bounding box center [486, 12] width 13 height 9
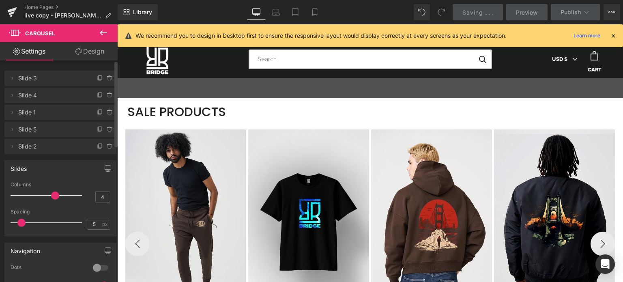
scroll to position [1420, 0]
